Goal: Task Accomplishment & Management: Manage account settings

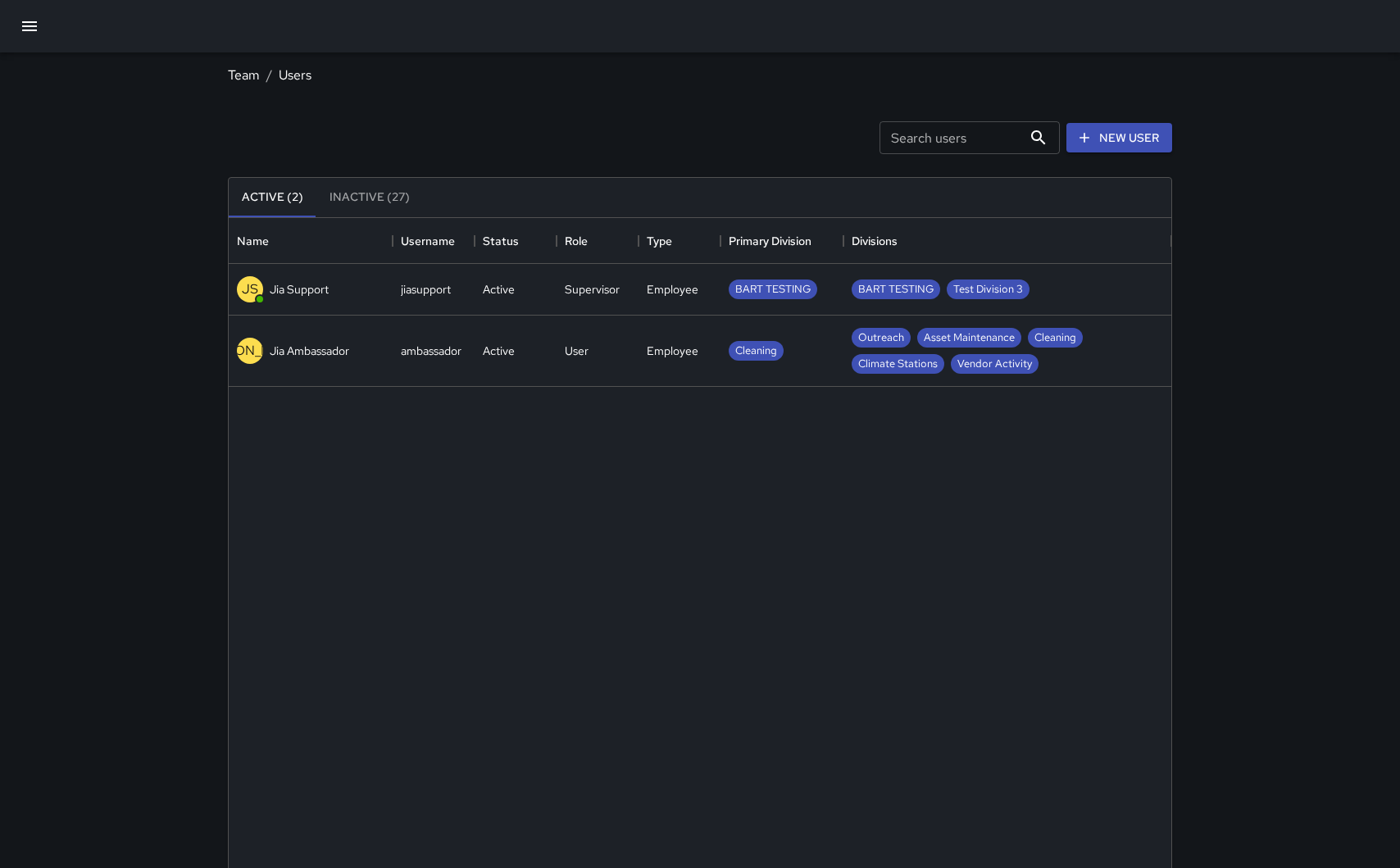
scroll to position [738, 943]
click at [179, 459] on div "Team / Users Search users Search users New User Active (2) Inactive (27) Name U…" at bounding box center [700, 484] width 1400 height 970
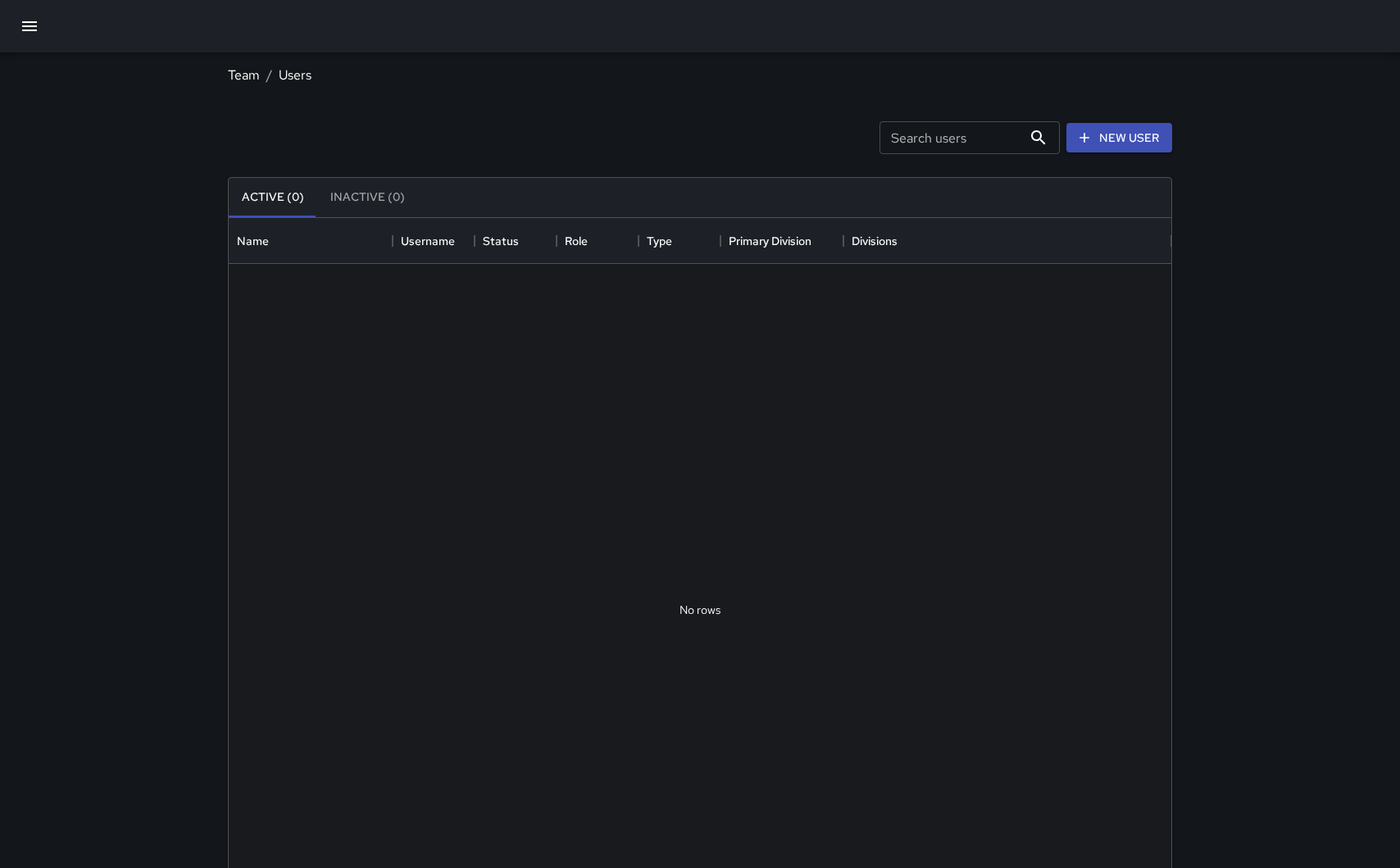
scroll to position [738, 943]
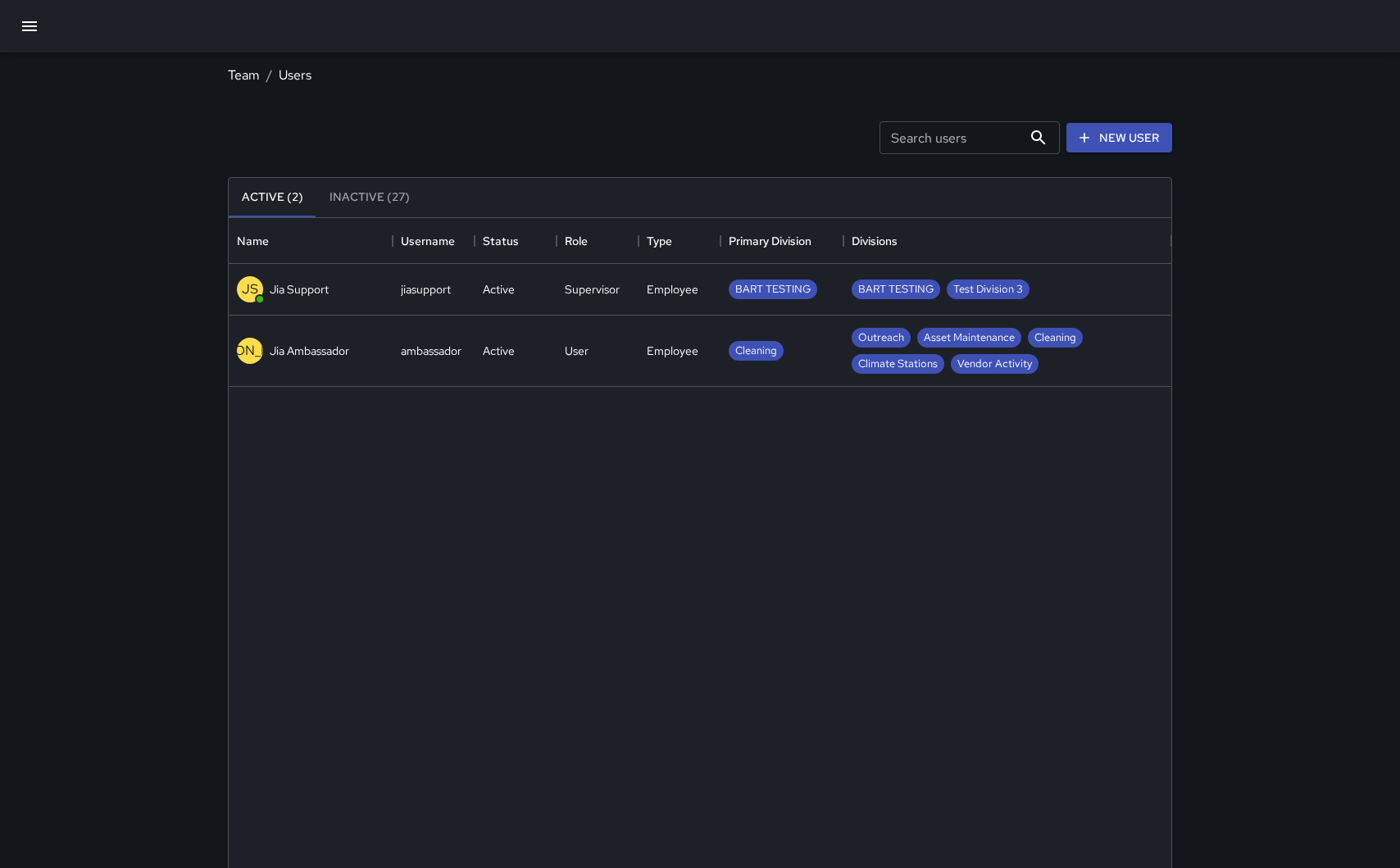
click at [174, 395] on div "Team / Users Search users Search users New User Active (2) Inactive (27) Name U…" at bounding box center [700, 484] width 1400 height 970
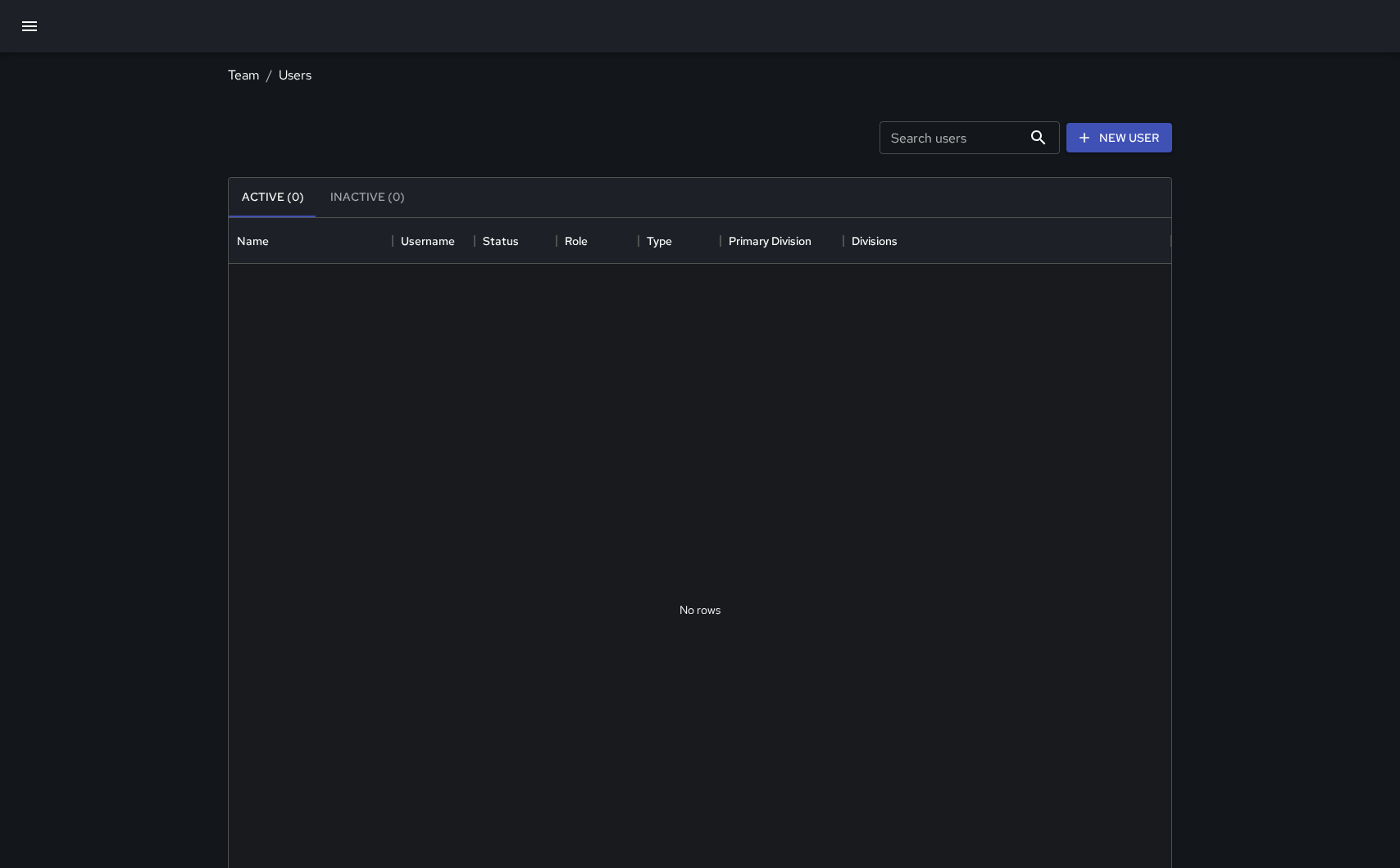
scroll to position [738, 943]
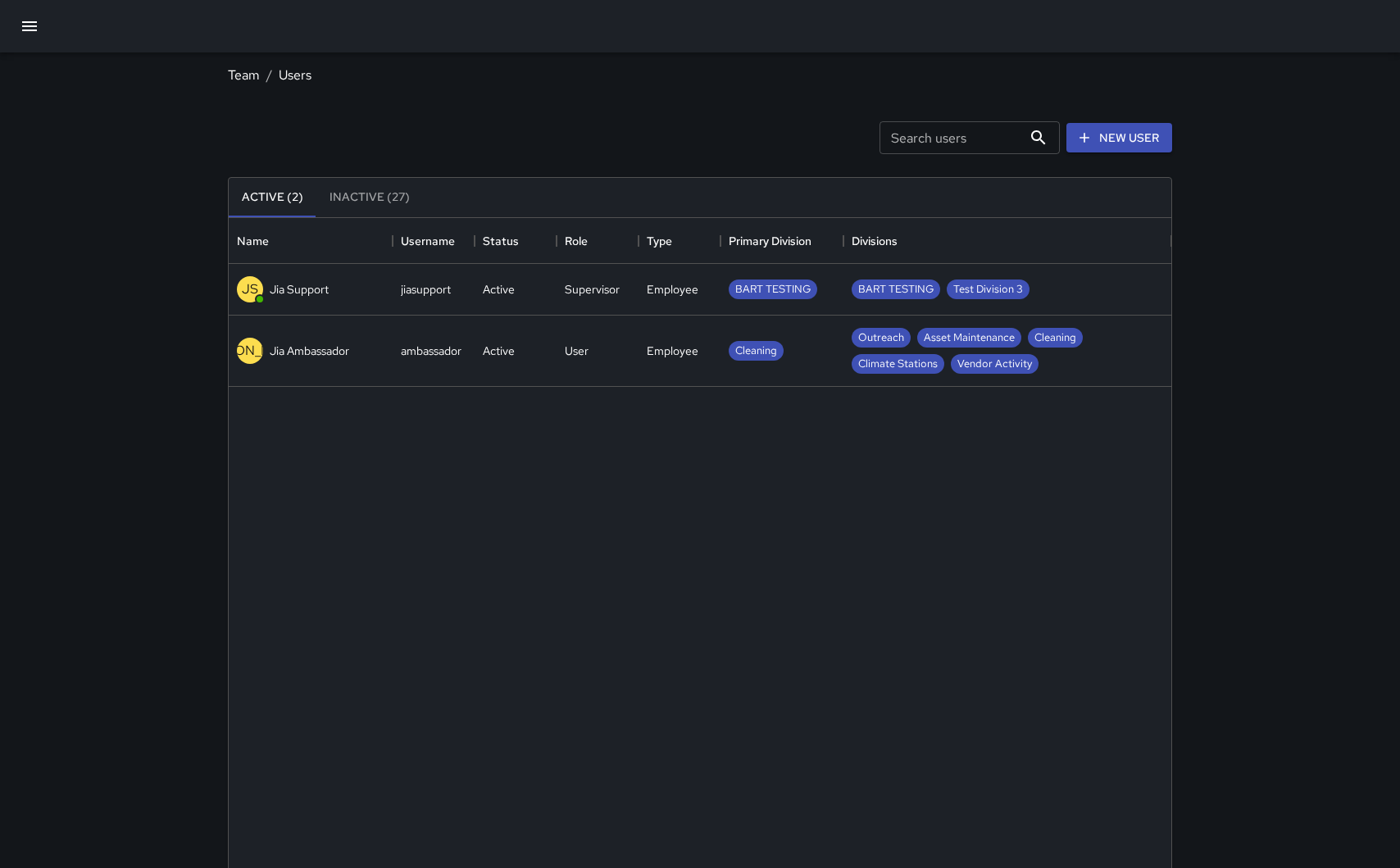
click at [833, 345] on div "Cleaning" at bounding box center [782, 351] width 123 height 71
